Goal: Find specific page/section: Find specific page/section

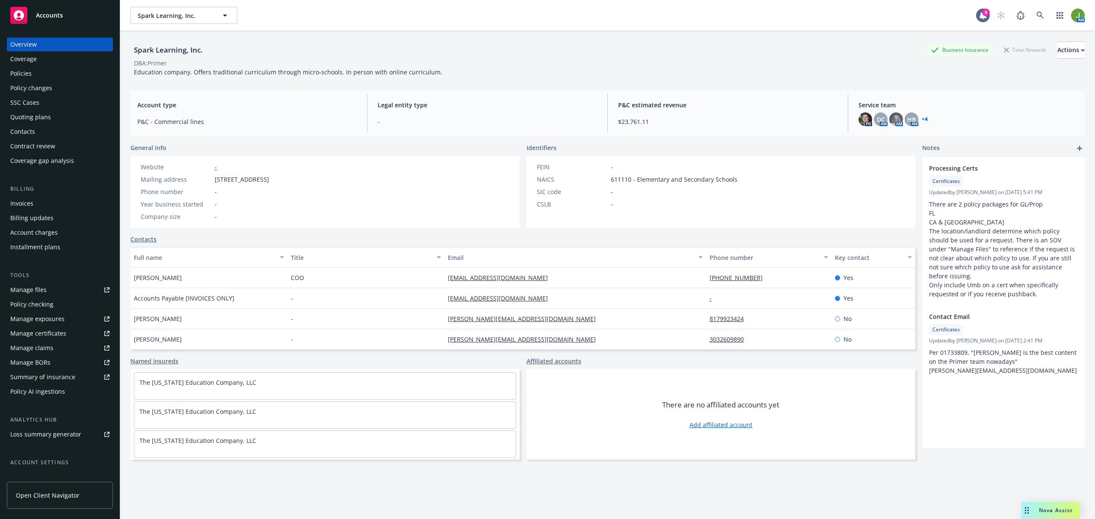
click at [48, 74] on div "Policies" at bounding box center [59, 74] width 99 height 14
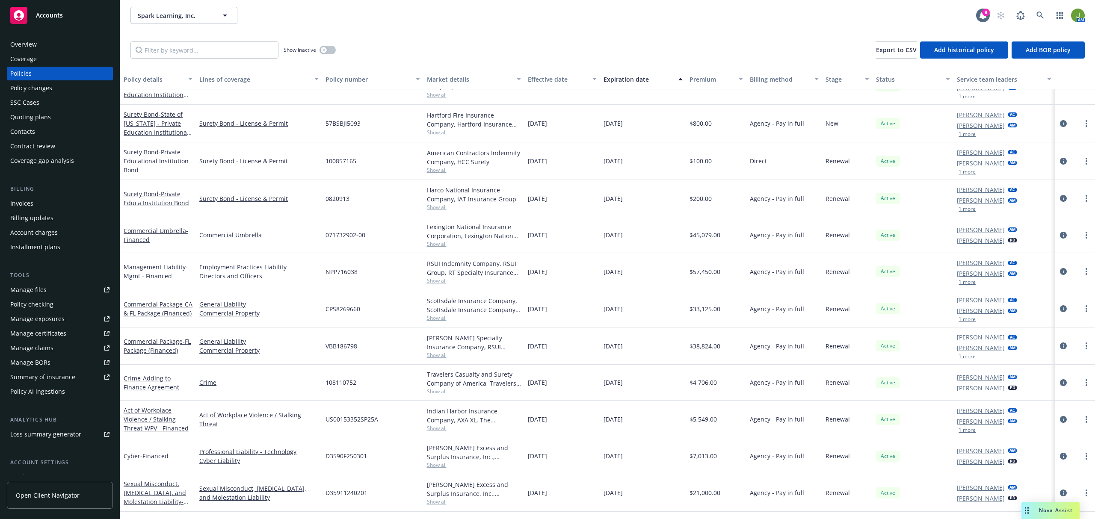
scroll to position [114, 0]
